Goal: Task Accomplishment & Management: Complete application form

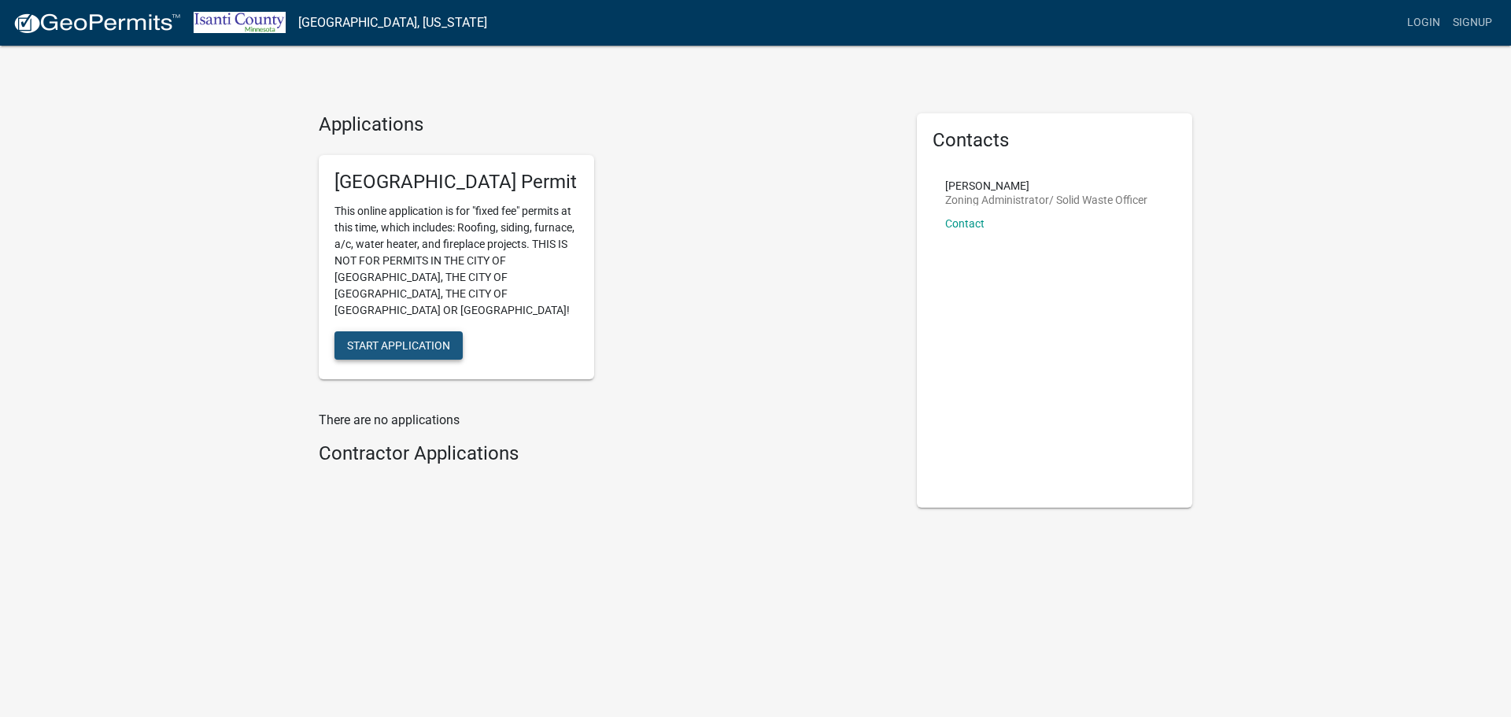
click at [438, 331] on button "Start Application" at bounding box center [398, 345] width 128 height 28
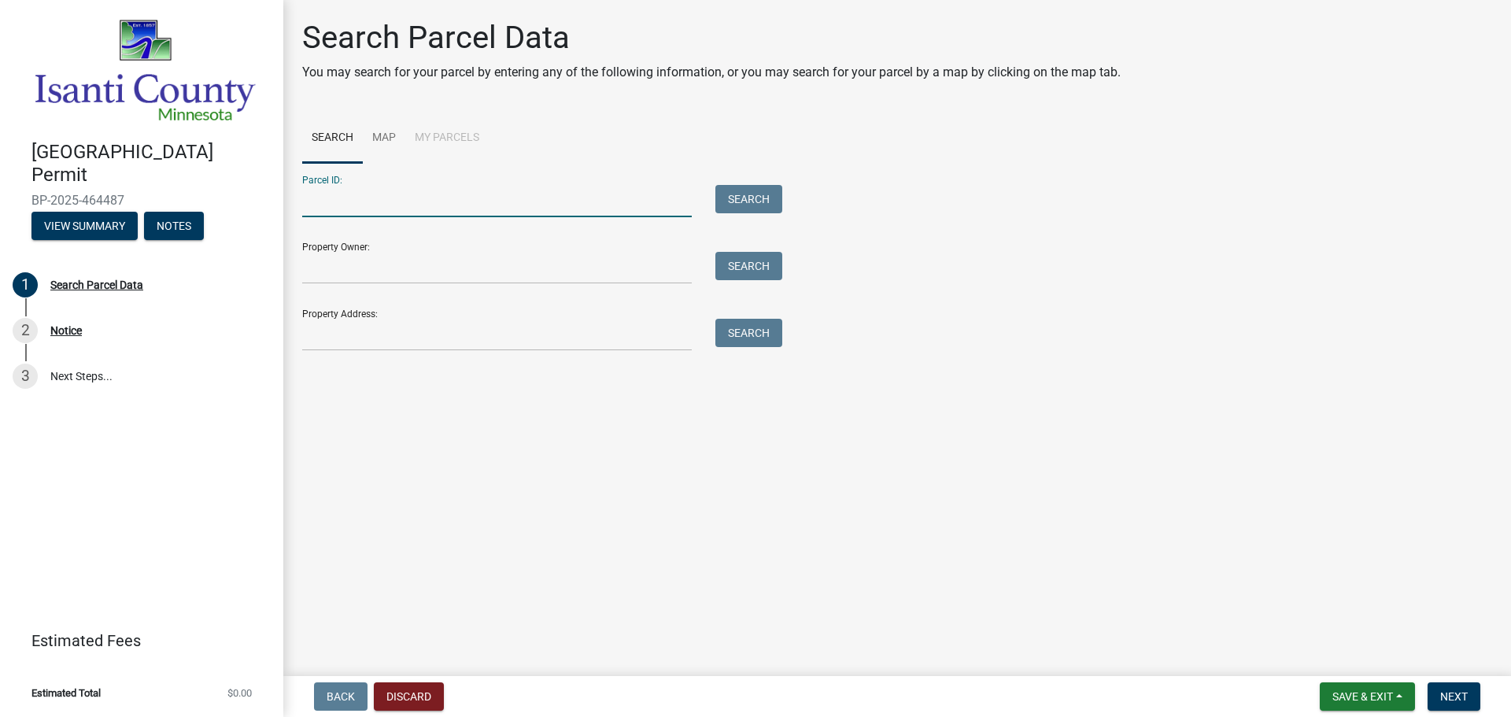
click at [378, 214] on input "Parcel ID:" at bounding box center [497, 201] width 390 height 32
click at [575, 316] on div "Property Address: Search" at bounding box center [538, 324] width 472 height 54
click at [565, 326] on input "Property Address:" at bounding box center [497, 335] width 390 height 32
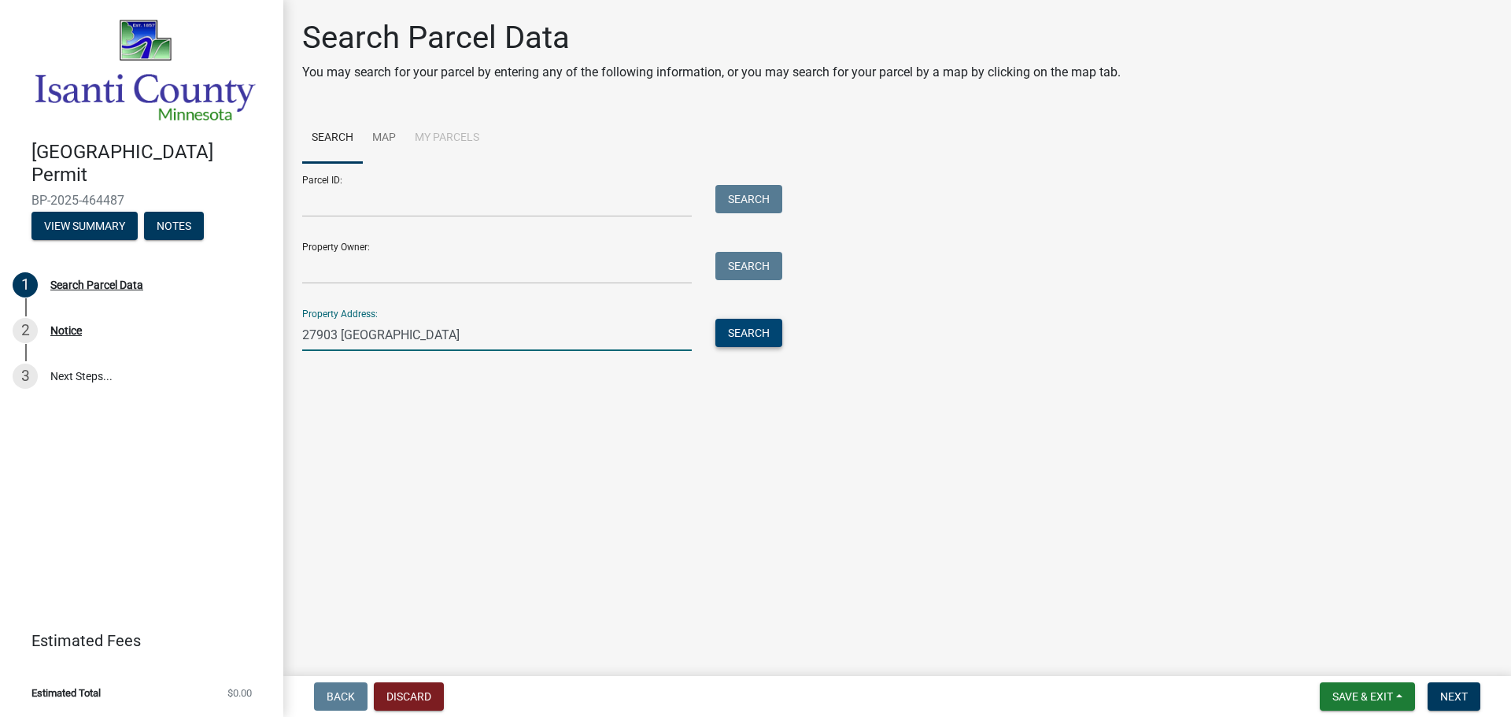
type input "27903 [GEOGRAPHIC_DATA]"
click at [752, 342] on button "Search" at bounding box center [748, 333] width 67 height 28
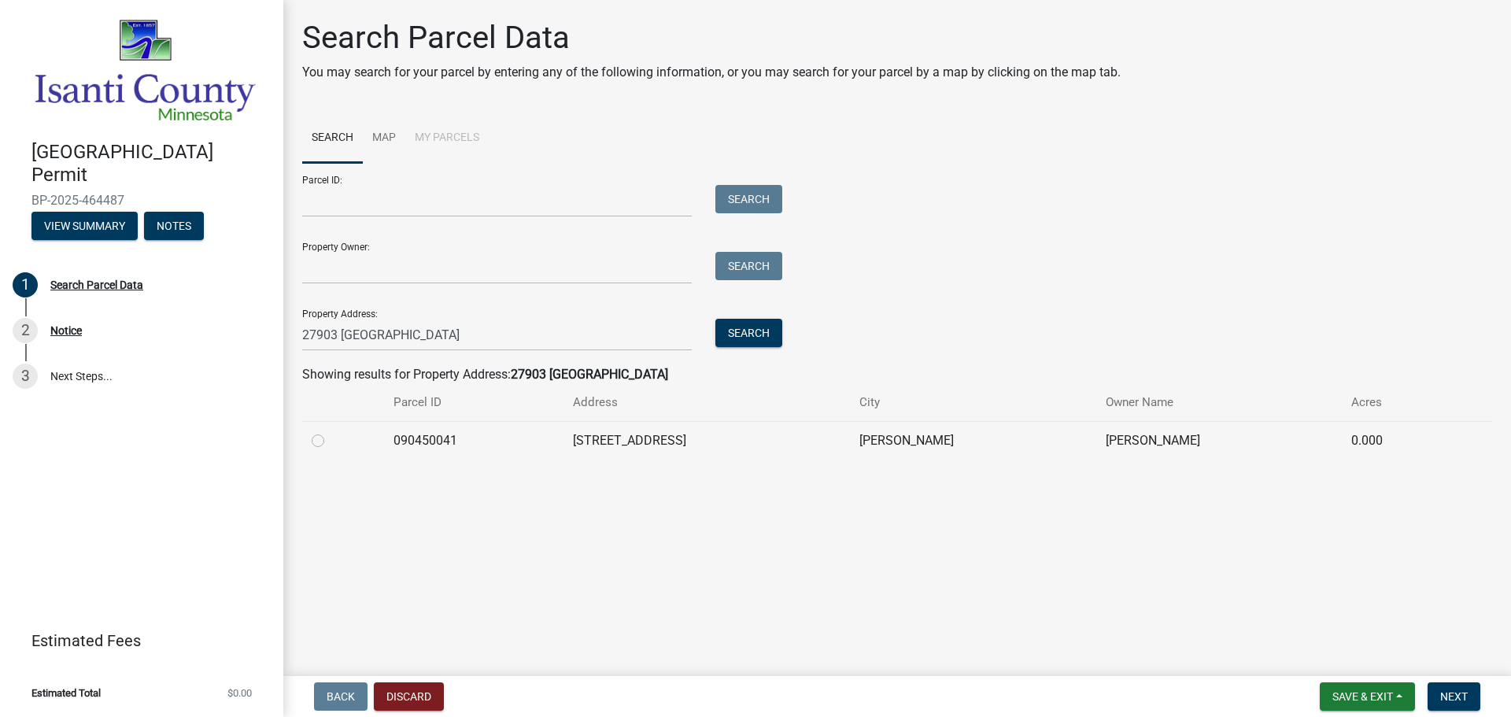
click at [323, 444] on div at bounding box center [343, 440] width 63 height 19
click at [331, 431] on label at bounding box center [331, 431] width 0 height 0
click at [331, 442] on input "radio" at bounding box center [336, 436] width 10 height 10
radio input "true"
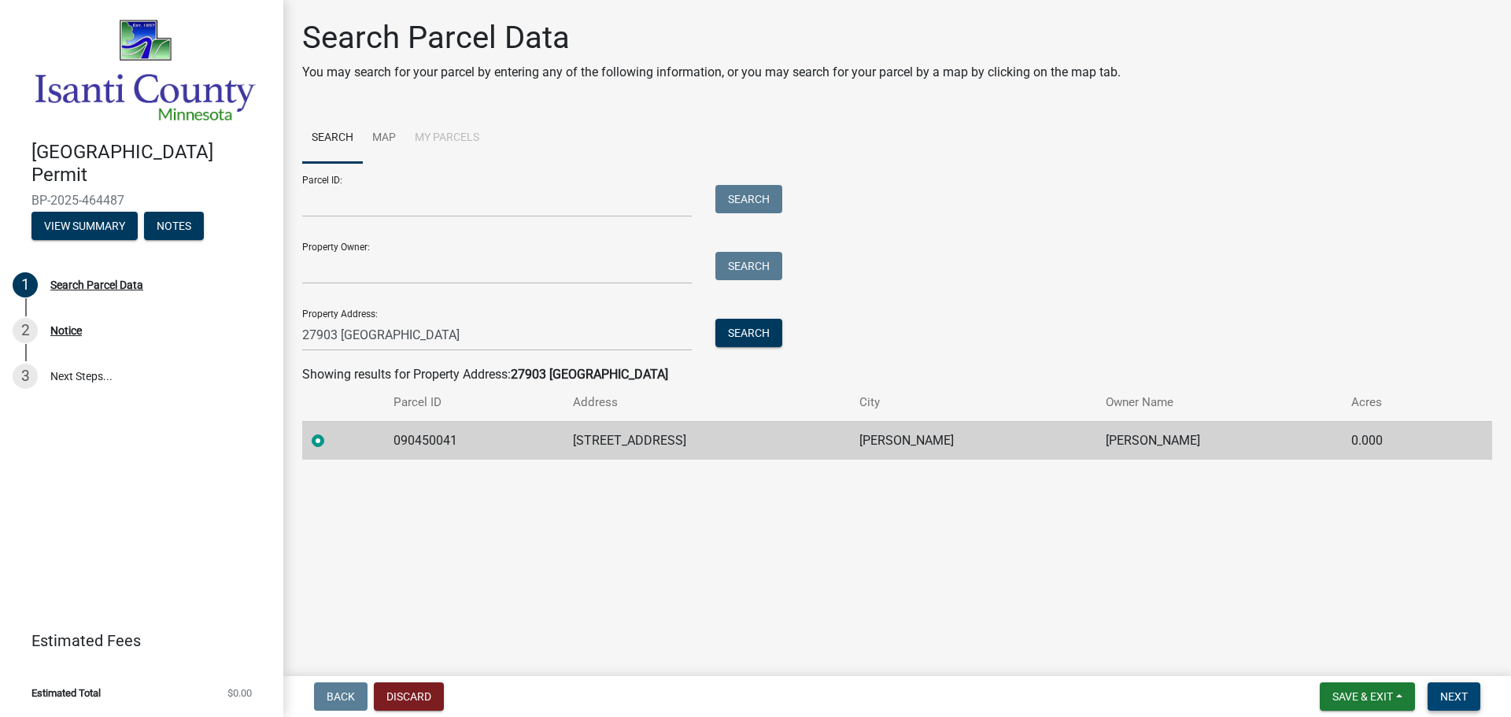
click at [1458, 693] on span "Next" at bounding box center [1454, 696] width 28 height 13
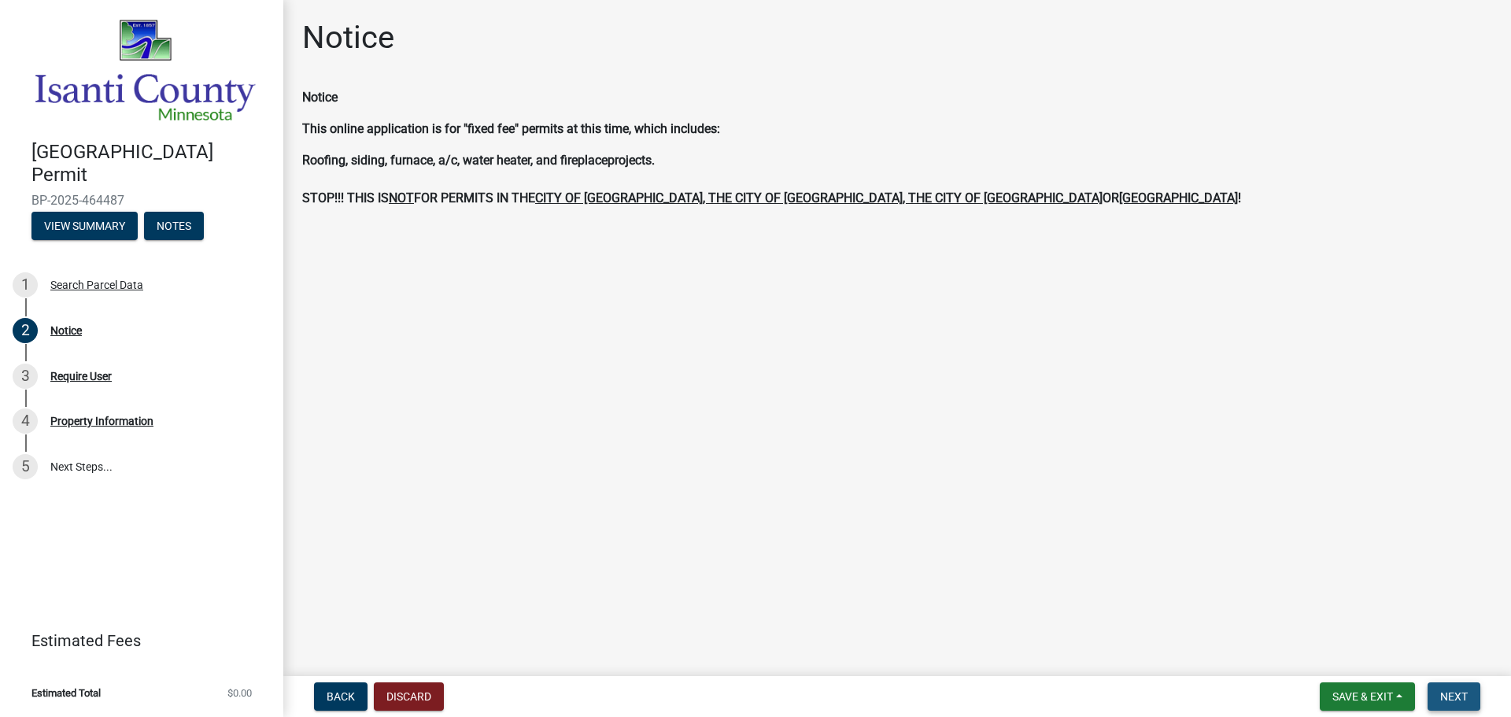
click at [1442, 690] on span "Next" at bounding box center [1454, 696] width 28 height 13
